Goal: Find specific page/section: Find specific page/section

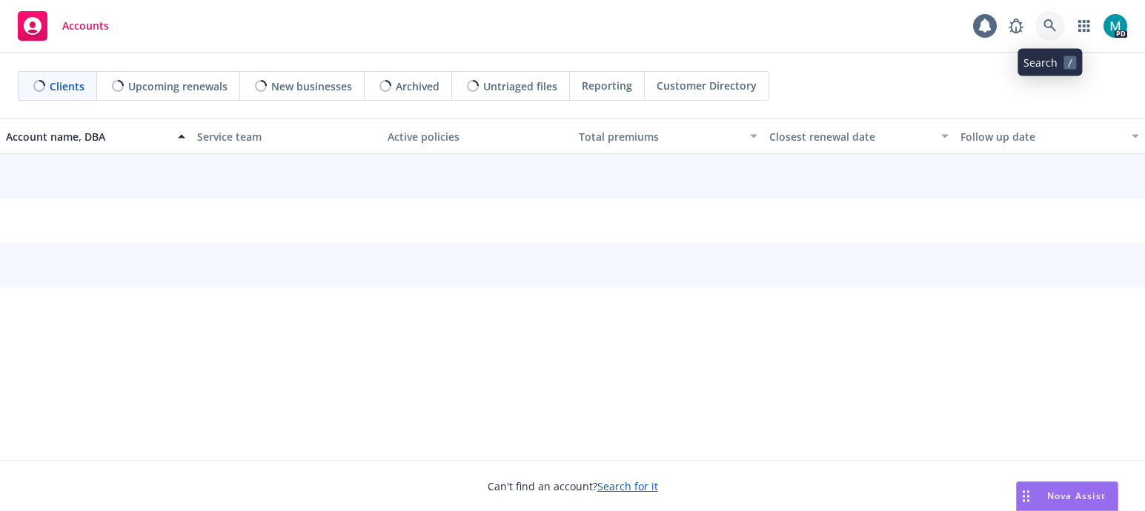
click at [1044, 19] on icon at bounding box center [1050, 25] width 13 height 13
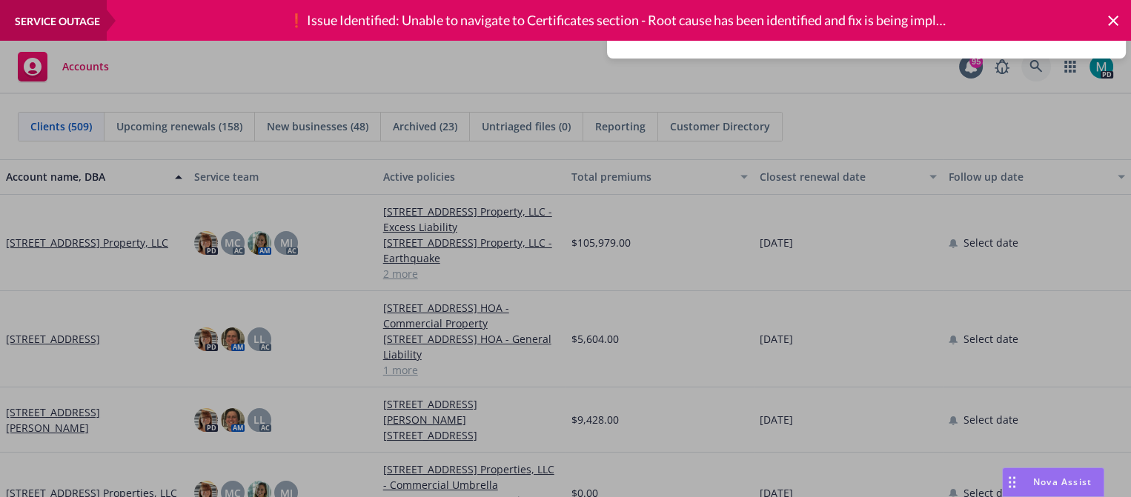
type input "blue man dog"
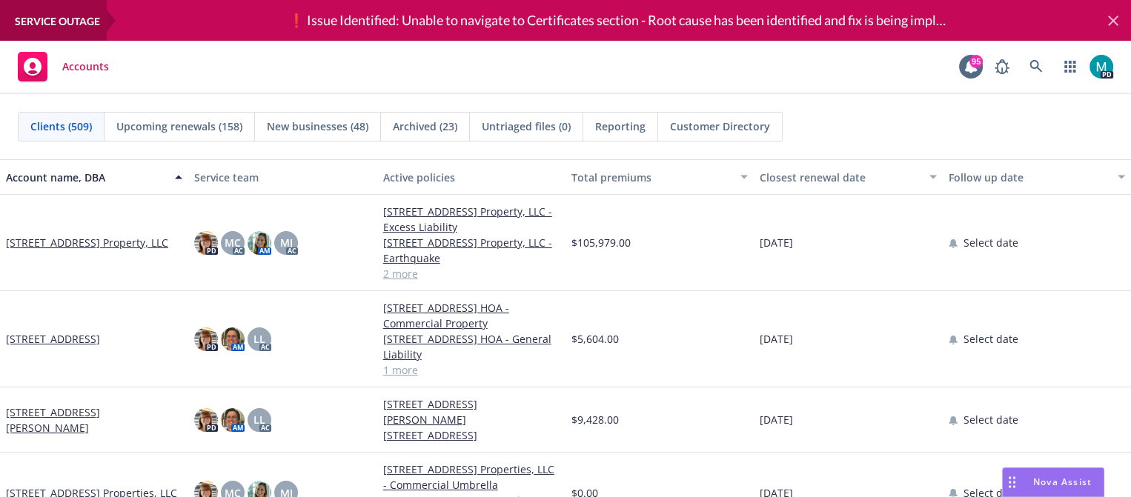
click at [1113, 24] on icon at bounding box center [1113, 21] width 18 height 18
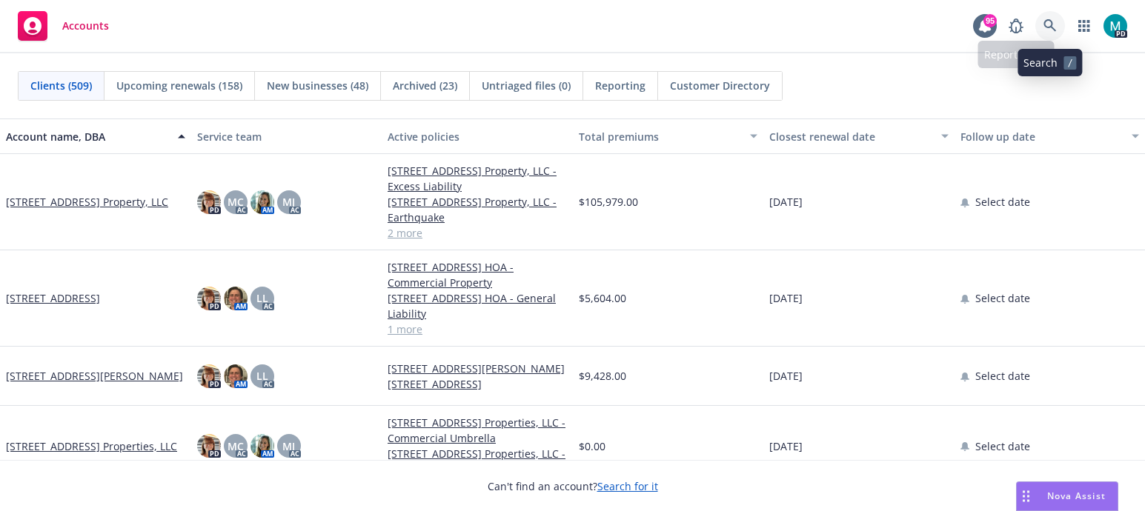
click at [1047, 27] on icon at bounding box center [1050, 25] width 13 height 13
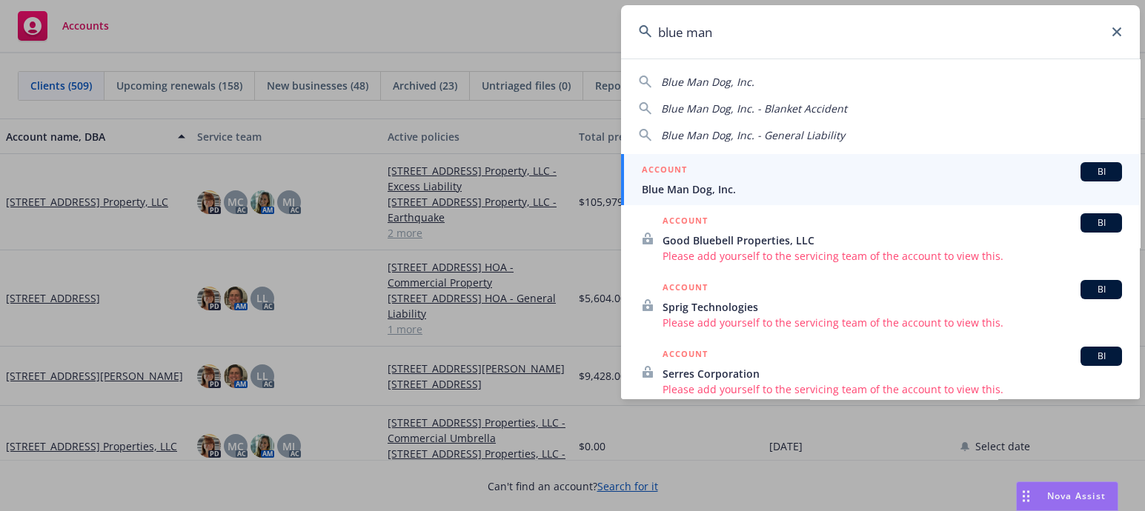
type input "blue man"
click at [687, 197] on link "ACCOUNT BI Blue Man Dog, Inc." at bounding box center [880, 179] width 519 height 51
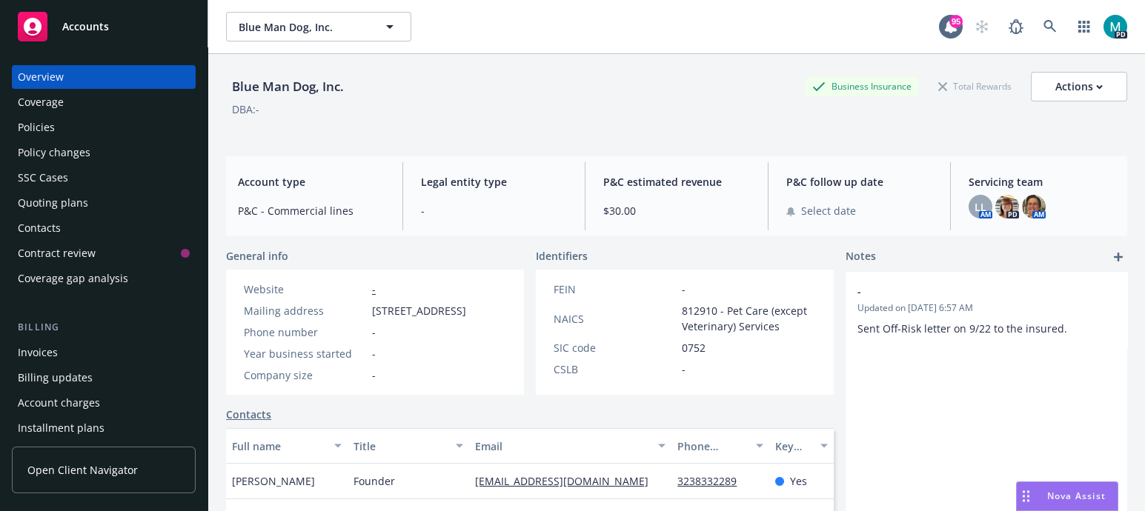
click at [48, 128] on div "Policies" at bounding box center [36, 128] width 37 height 24
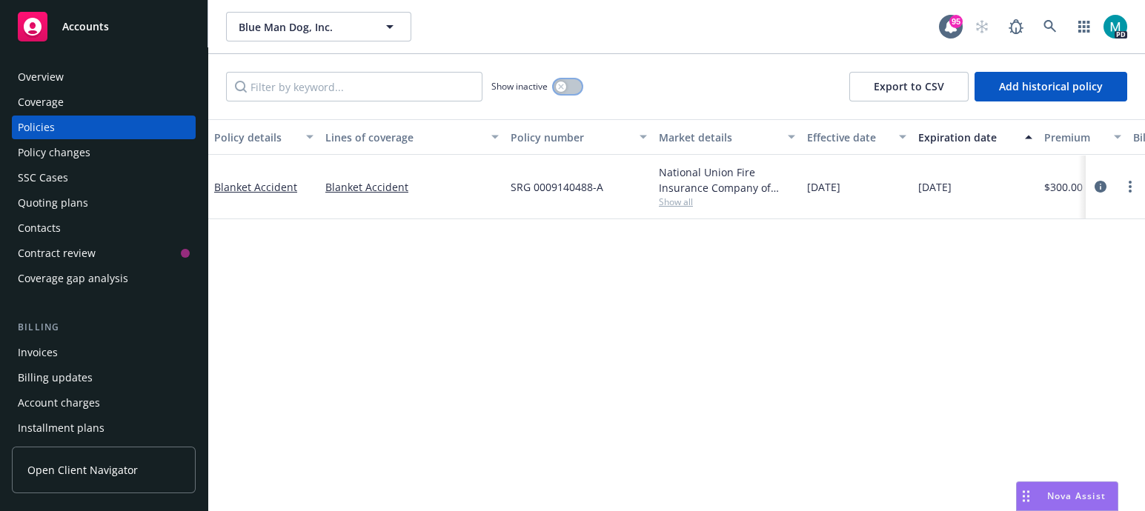
click at [563, 84] on icon "button" at bounding box center [560, 86] width 5 height 5
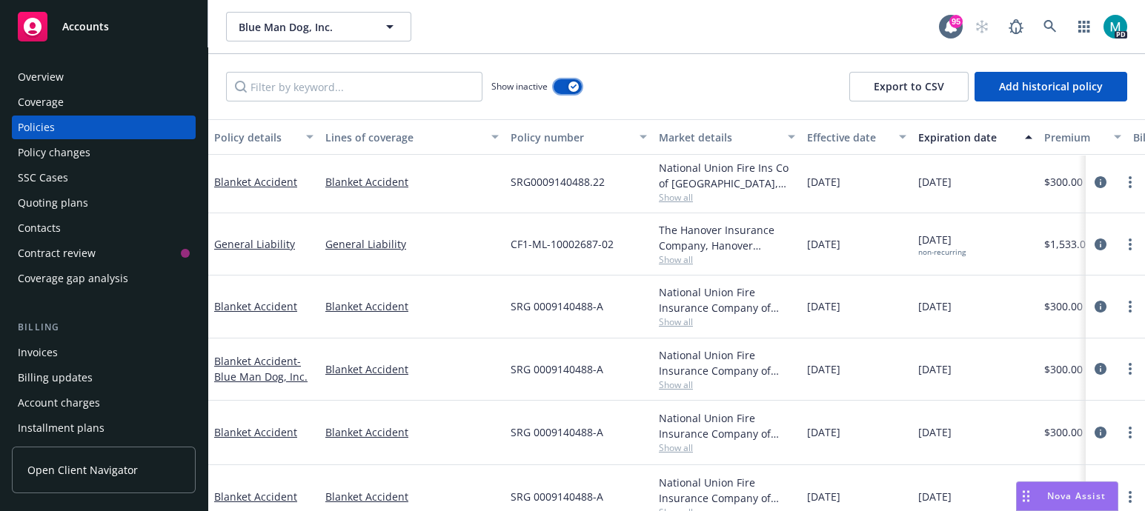
scroll to position [216, 0]
